Goal: Transaction & Acquisition: Purchase product/service

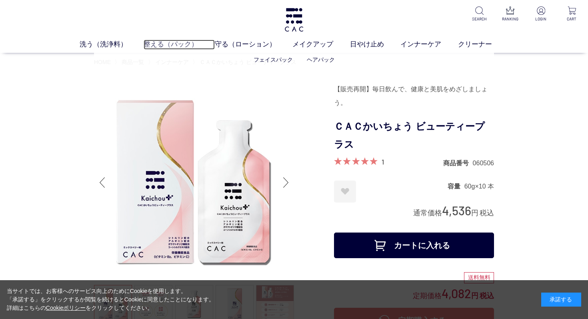
click at [174, 44] on link "整える（パック）" at bounding box center [179, 45] width 71 height 10
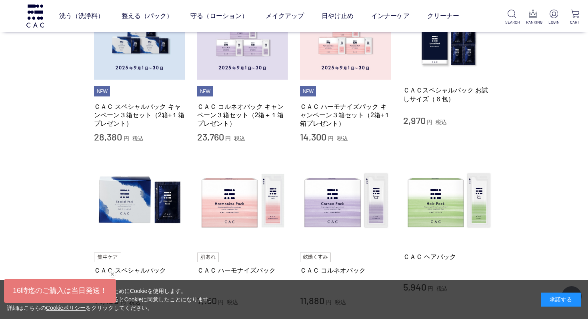
scroll to position [220, 0]
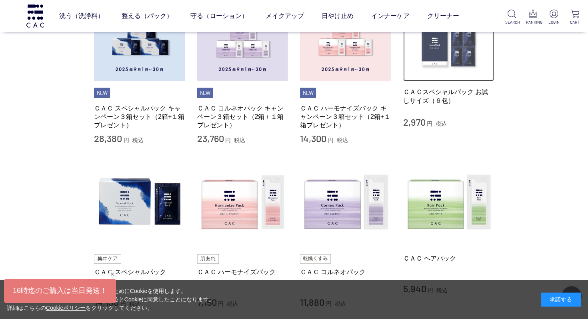
click at [414, 48] on img at bounding box center [448, 35] width 91 height 91
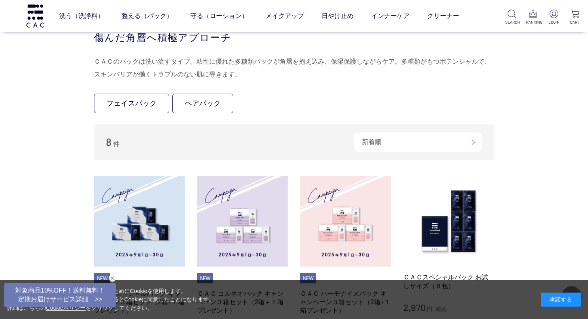
scroll to position [0, 0]
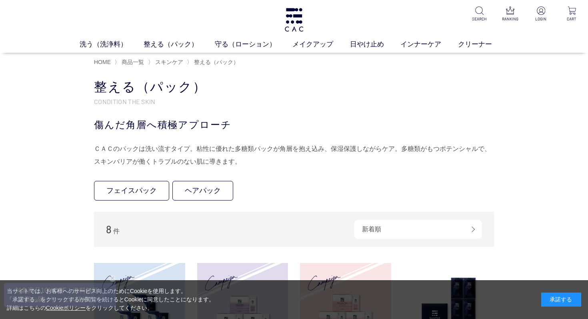
click at [309, 104] on p "CONDITION THE SKIN" at bounding box center [294, 101] width 400 height 8
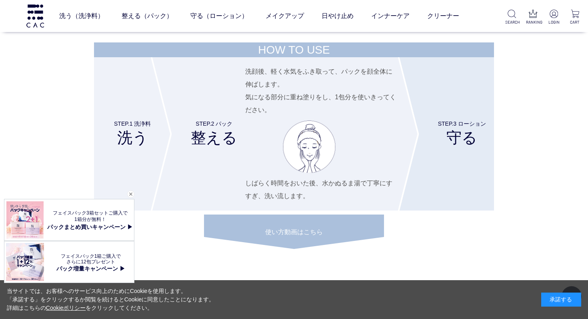
scroll to position [2763, 0]
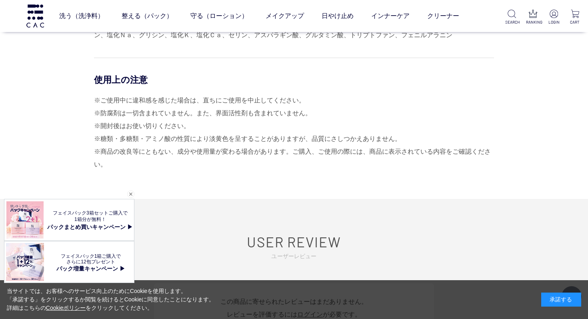
click at [307, 107] on div "※ご使用中に違和感を感じた場合は、直ちにご使用を中止してください。 ※防腐剤は一切含まれていません。また、界面活性剤も含まれていません。 ※開封後はお使い切り…" at bounding box center [294, 132] width 400 height 77
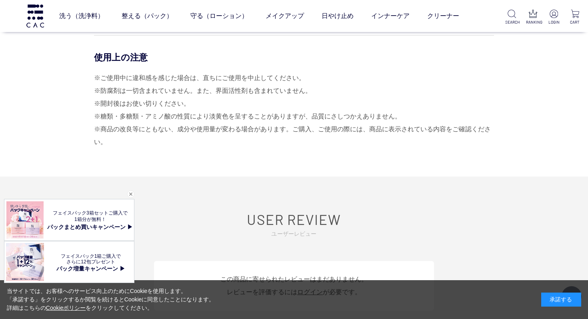
scroll to position [3283, 0]
